Goal: Task Accomplishment & Management: Manage account settings

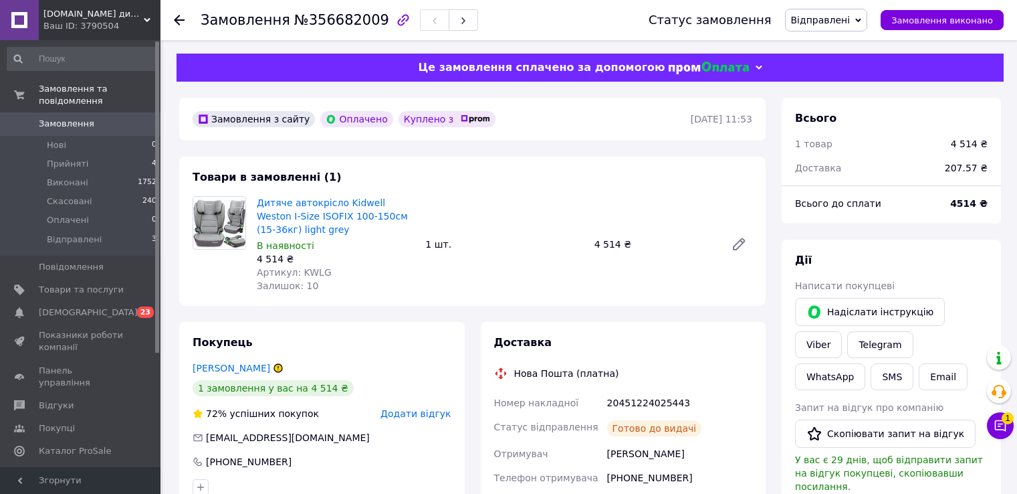
scroll to position [134, 0]
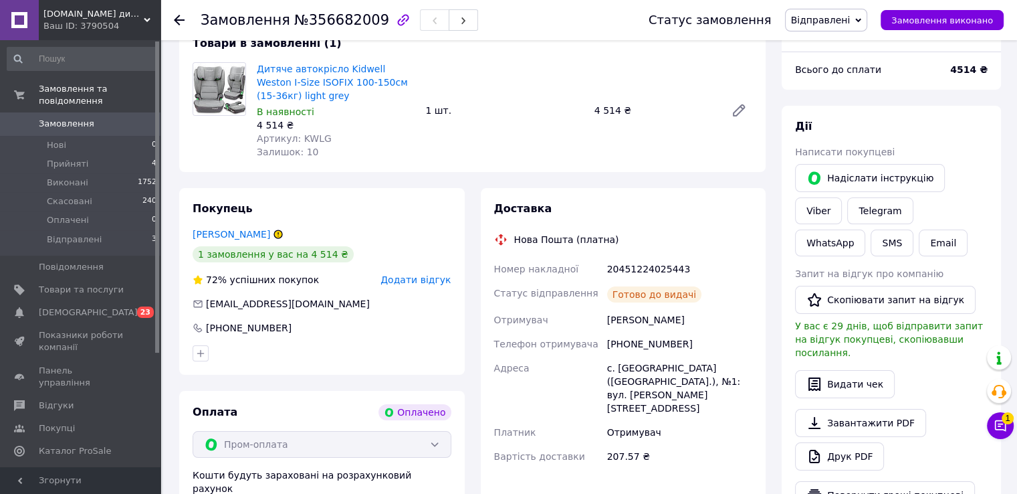
click at [178, 19] on use at bounding box center [179, 20] width 11 height 11
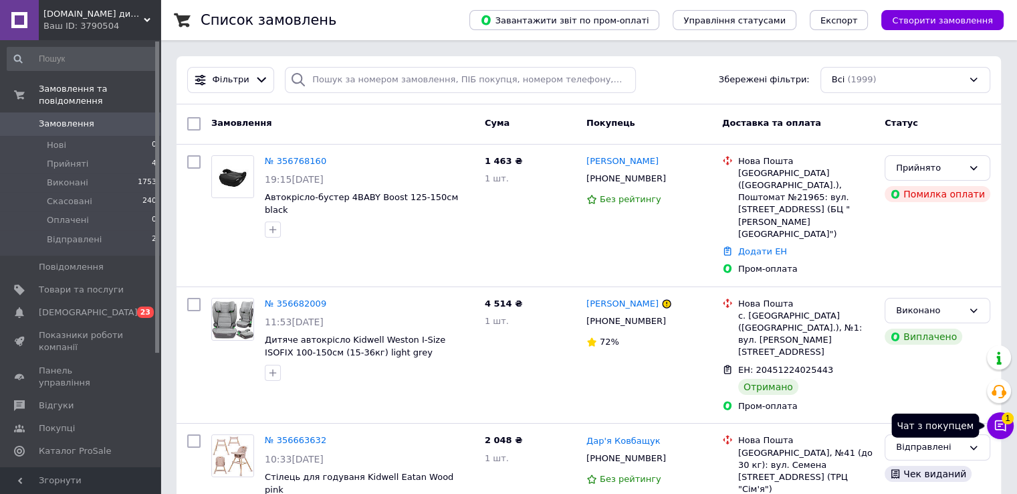
click at [995, 419] on icon at bounding box center [1000, 425] width 13 height 13
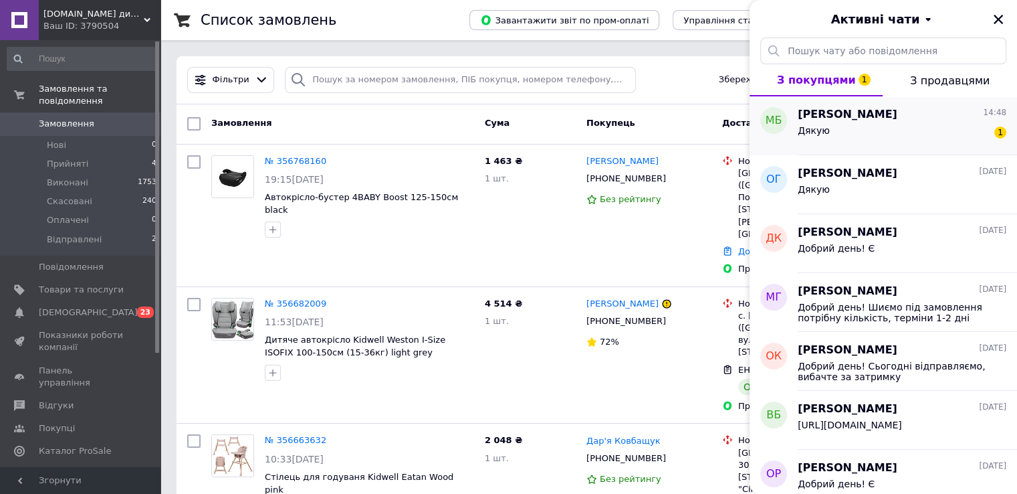
click at [835, 134] on div "Дякую 1" at bounding box center [902, 132] width 209 height 21
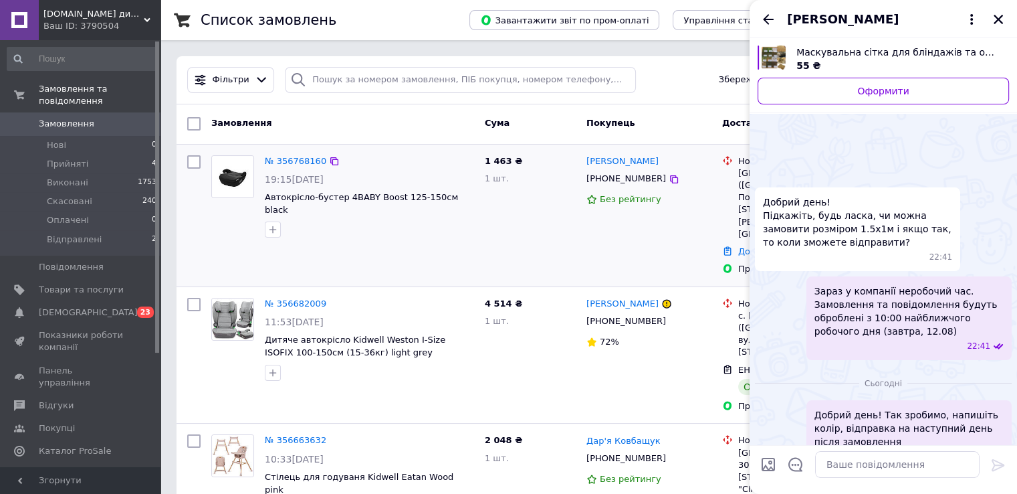
scroll to position [162, 0]
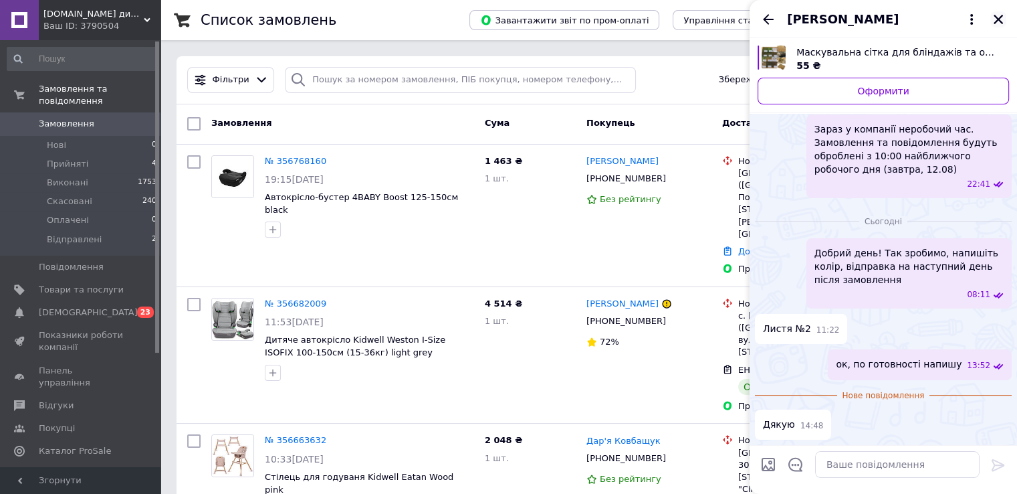
click at [997, 22] on icon "Закрити" at bounding box center [998, 19] width 12 height 12
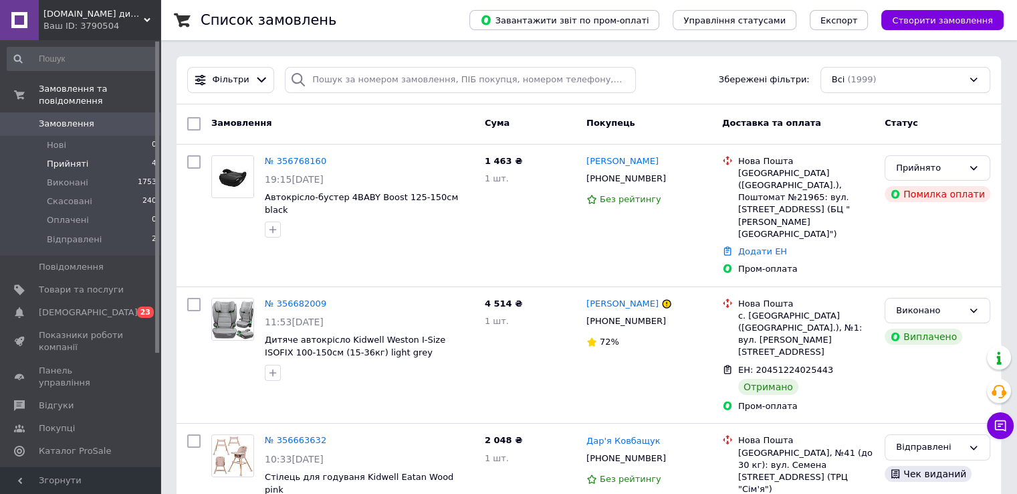
click at [91, 154] on li "Прийняті 4" at bounding box center [82, 163] width 165 height 19
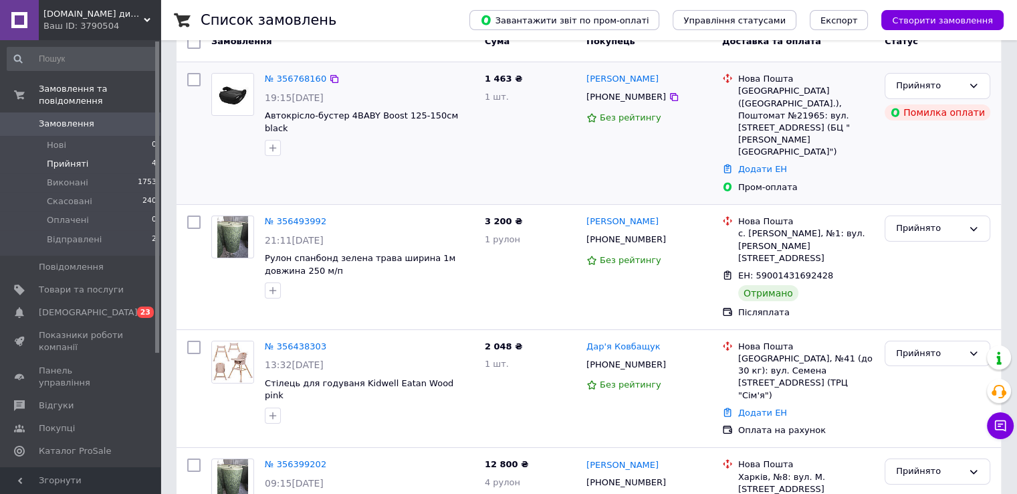
scroll to position [134, 0]
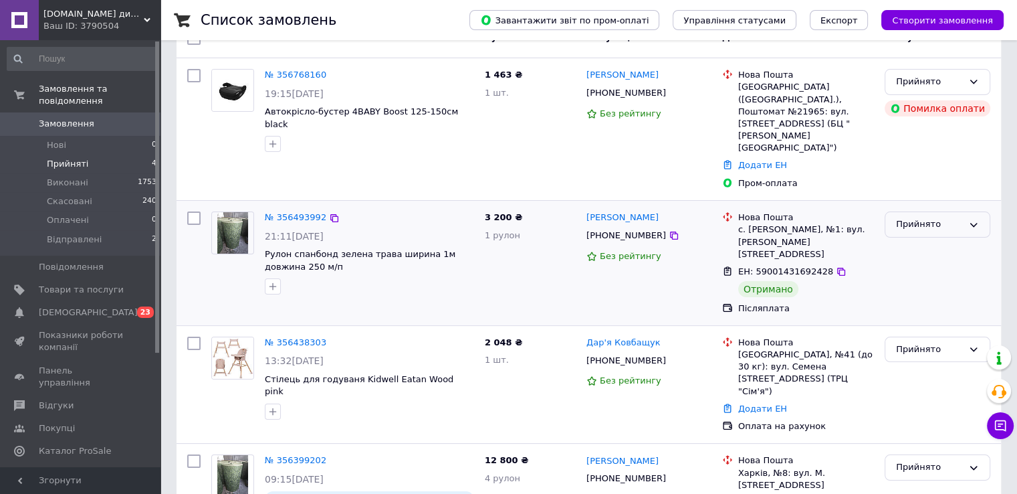
click at [938, 217] on div "Прийнято" at bounding box center [929, 224] width 67 height 14
click at [928, 240] on li "Виконано" at bounding box center [937, 252] width 104 height 25
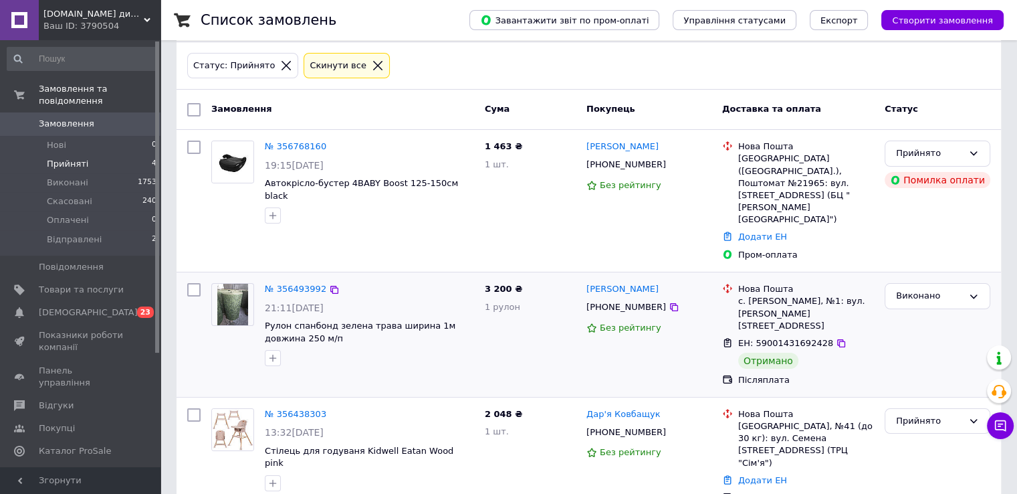
scroll to position [162, 0]
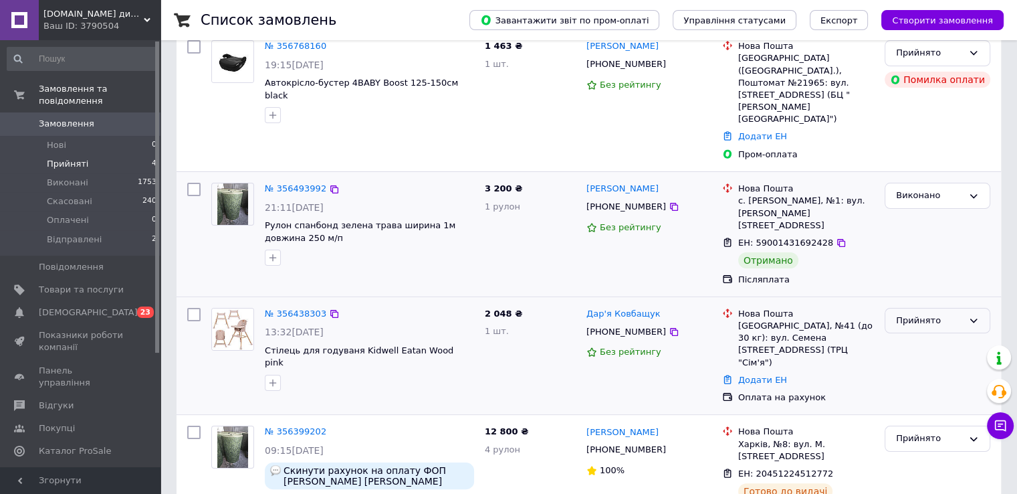
click at [911, 314] on div "Прийнято" at bounding box center [929, 321] width 67 height 14
click at [915, 336] on li "Виконано" at bounding box center [937, 348] width 104 height 25
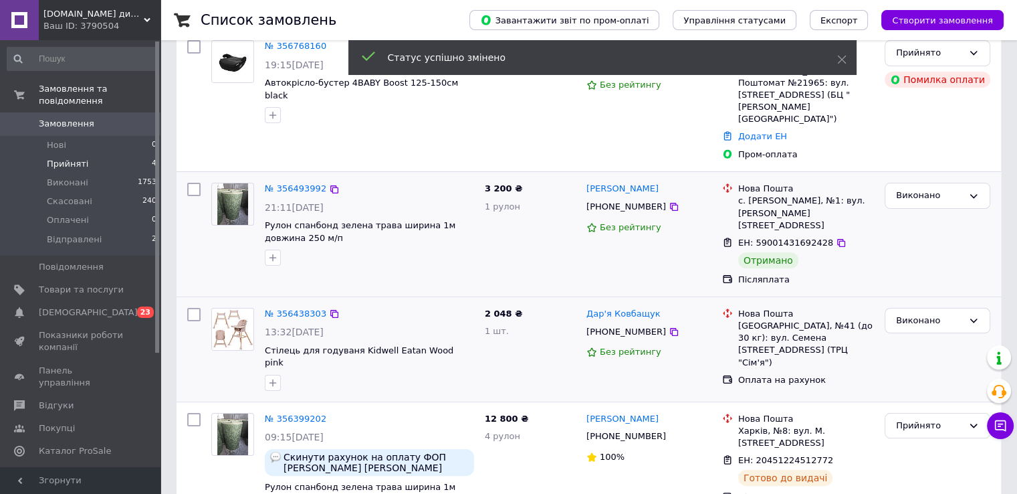
scroll to position [160, 0]
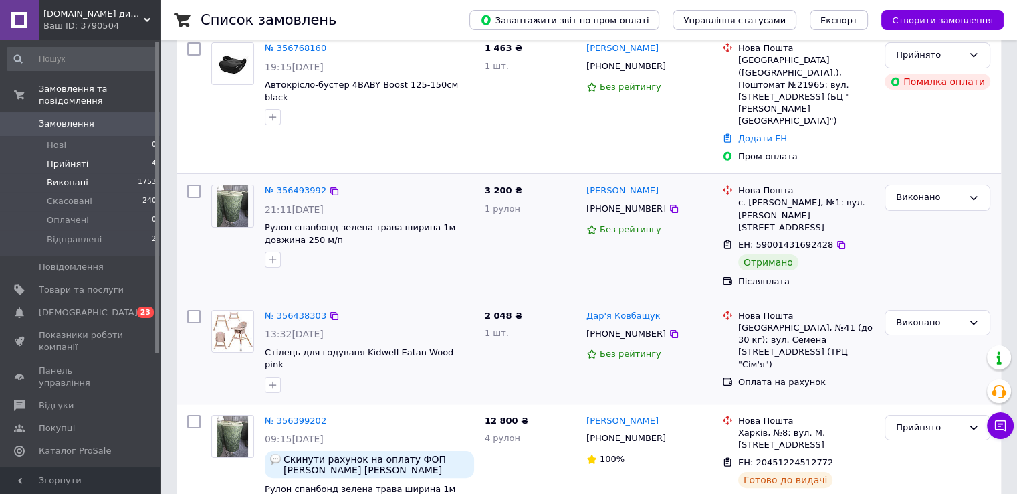
click at [66, 177] on span "Виконані" at bounding box center [67, 183] width 41 height 12
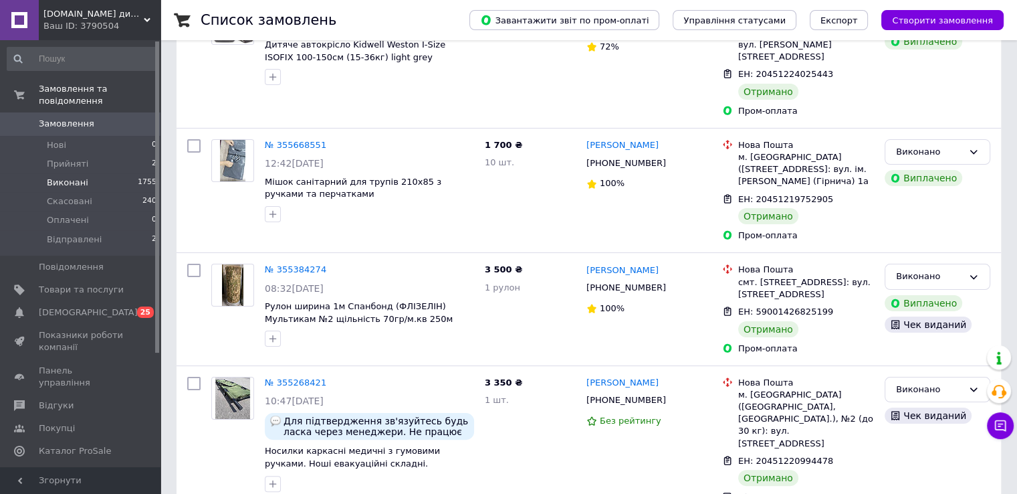
scroll to position [267, 0]
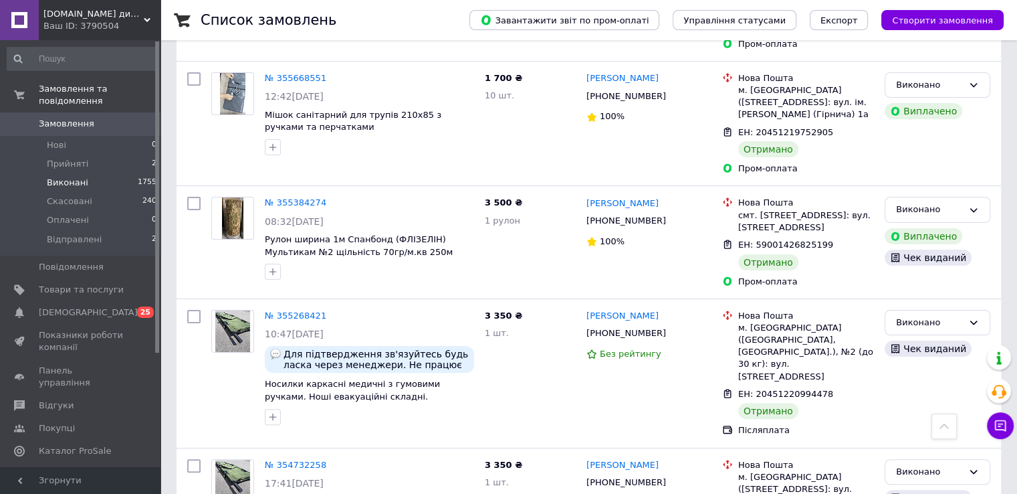
click at [78, 118] on span "Замовлення" at bounding box center [67, 124] width 56 height 12
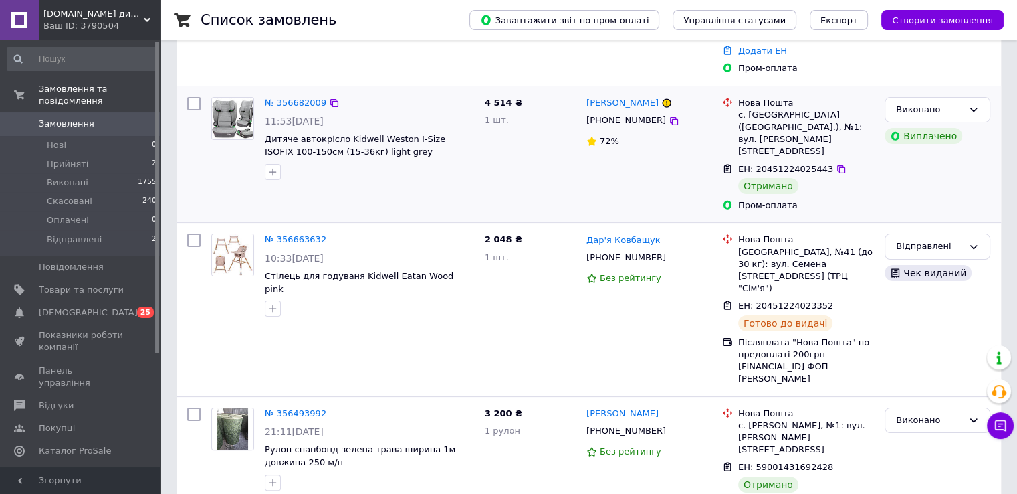
scroll to position [67, 0]
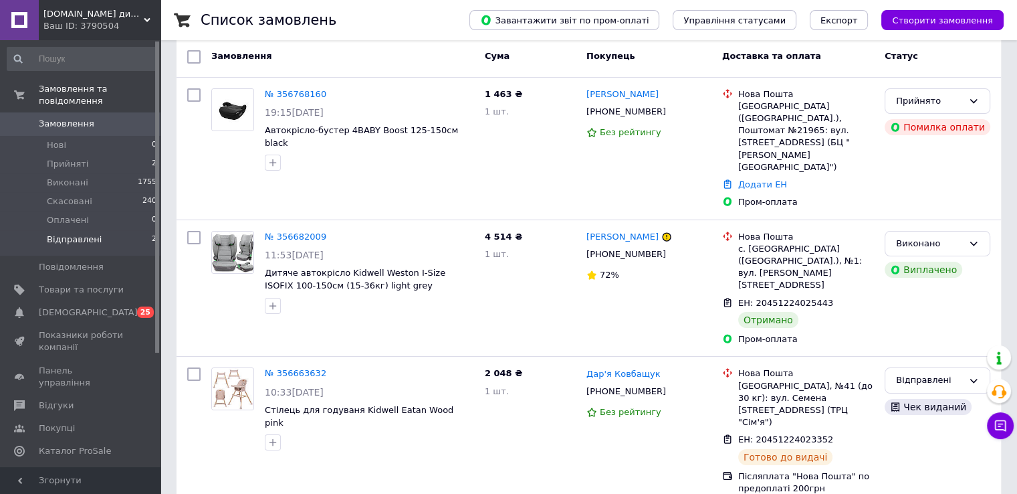
click at [56, 230] on li "Відправлені 2" at bounding box center [82, 242] width 165 height 25
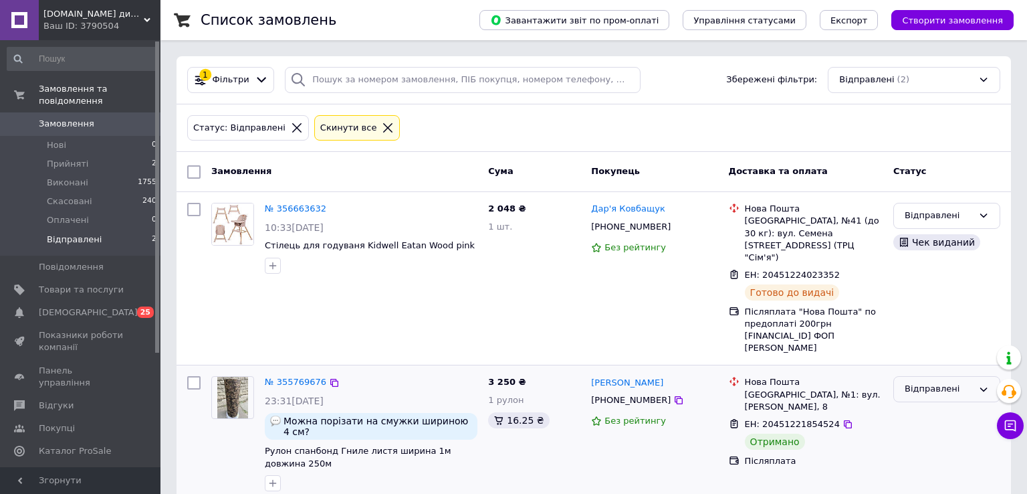
click at [963, 382] on div "Відправлені" at bounding box center [939, 389] width 68 height 14
click at [928, 429] on li "Виконано" at bounding box center [947, 441] width 106 height 25
click at [56, 158] on span "Прийняті" at bounding box center [67, 164] width 41 height 12
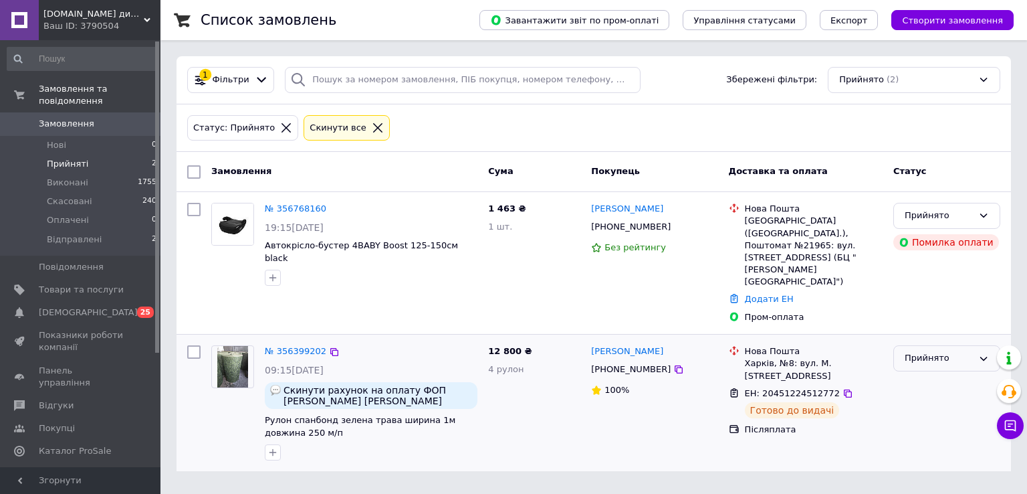
click at [978, 353] on icon at bounding box center [983, 358] width 11 height 11
click at [919, 447] on li "Відправлені" at bounding box center [947, 459] width 106 height 25
